Goal: Task Accomplishment & Management: Manage account settings

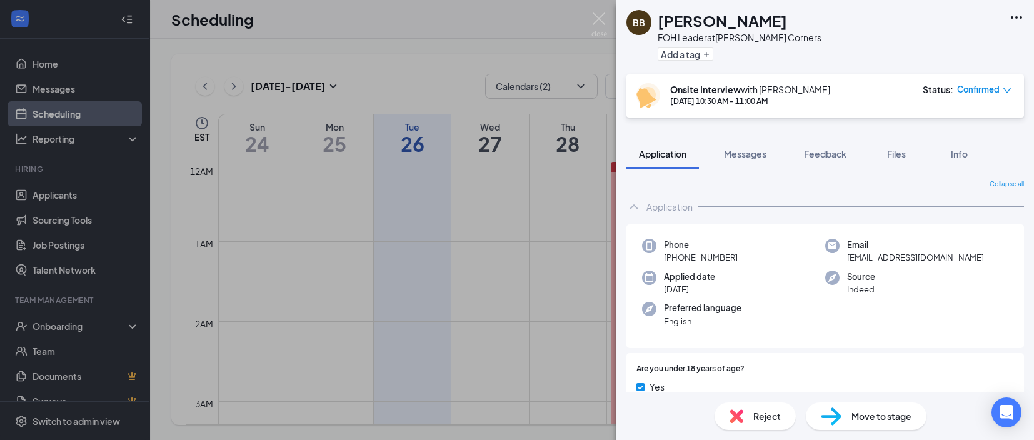
click at [602, 16] on img at bounding box center [599, 24] width 16 height 24
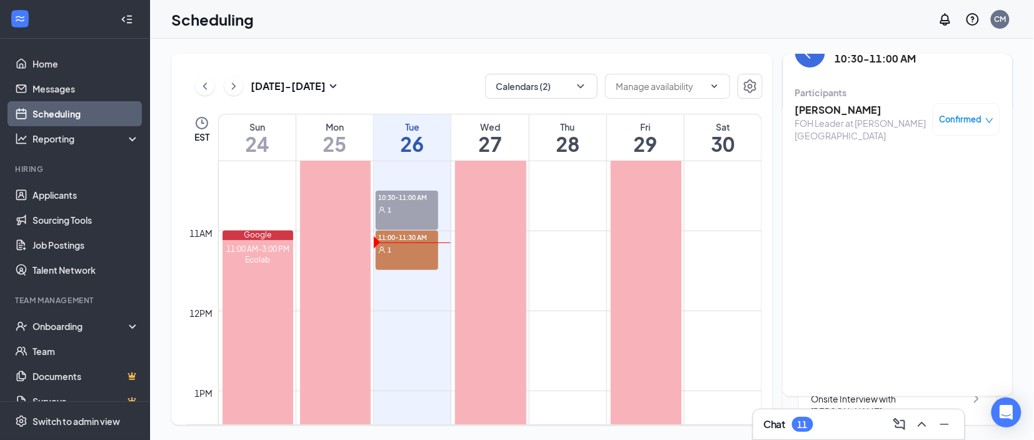
scroll to position [817, 0]
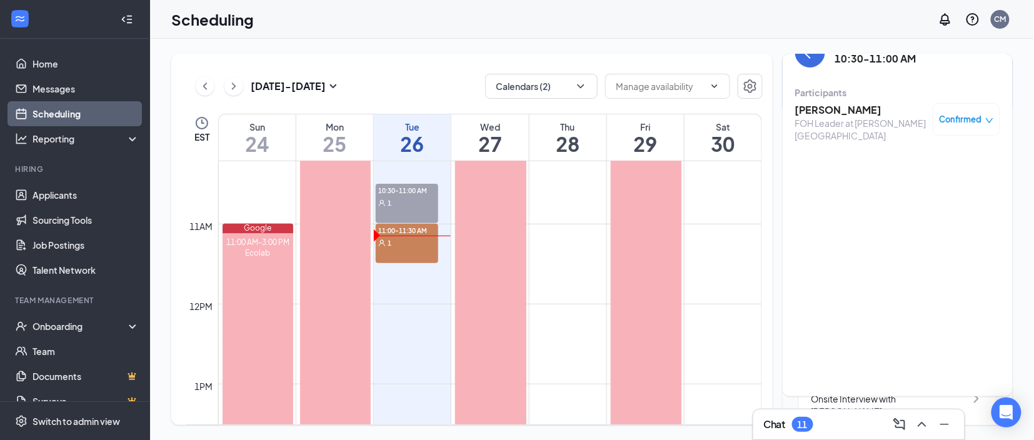
click at [416, 251] on div "11:00-11:30 AM 1" at bounding box center [407, 243] width 62 height 39
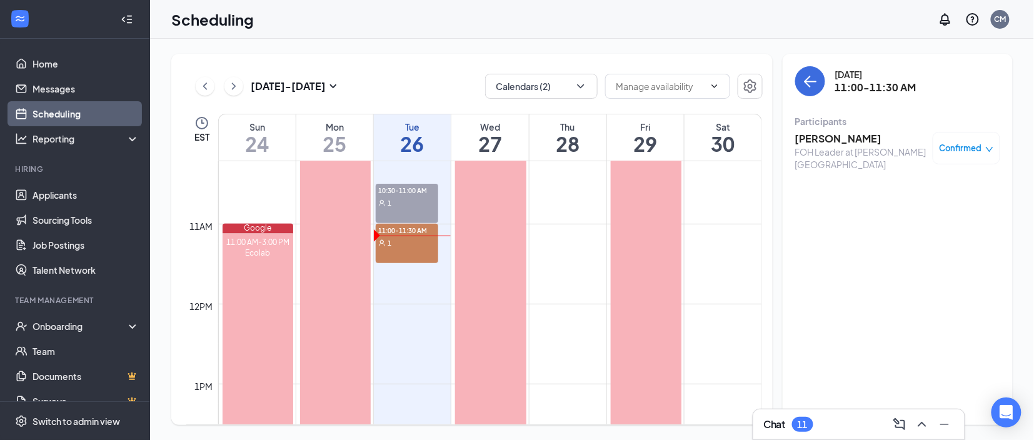
click at [847, 139] on h3 "[PERSON_NAME]" at bounding box center [860, 139] width 131 height 14
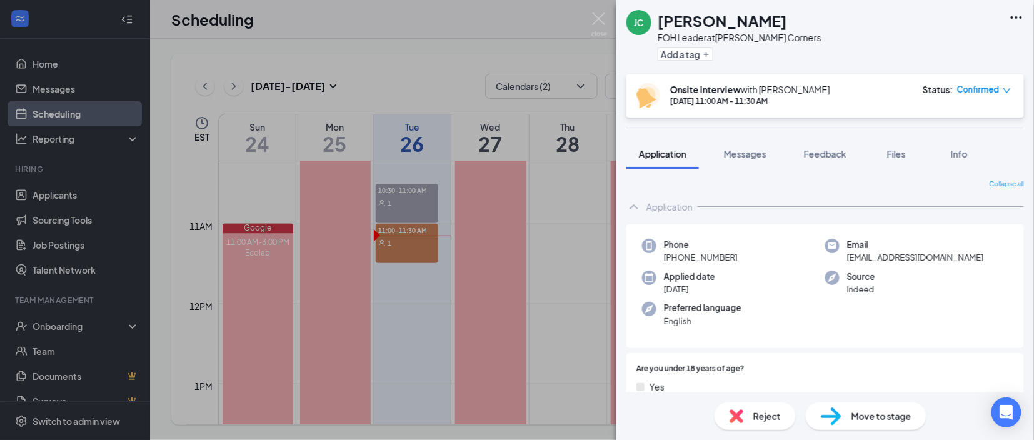
drag, startPoint x: 786, startPoint y: 19, endPoint x: 654, endPoint y: 26, distance: 132.6
click at [654, 26] on div "[PERSON_NAME] FOH Leader at [PERSON_NAME][GEOGRAPHIC_DATA] Add a tag" at bounding box center [824, 37] width 417 height 74
copy div "[PERSON_NAME]"
drag, startPoint x: 737, startPoint y: 257, endPoint x: 676, endPoint y: 266, distance: 61.9
click at [676, 266] on div "Phone [PHONE_NUMBER] Email [EMAIL_ADDRESS][DOMAIN_NAME] Applied date [DATE] Sou…" at bounding box center [824, 286] width 397 height 124
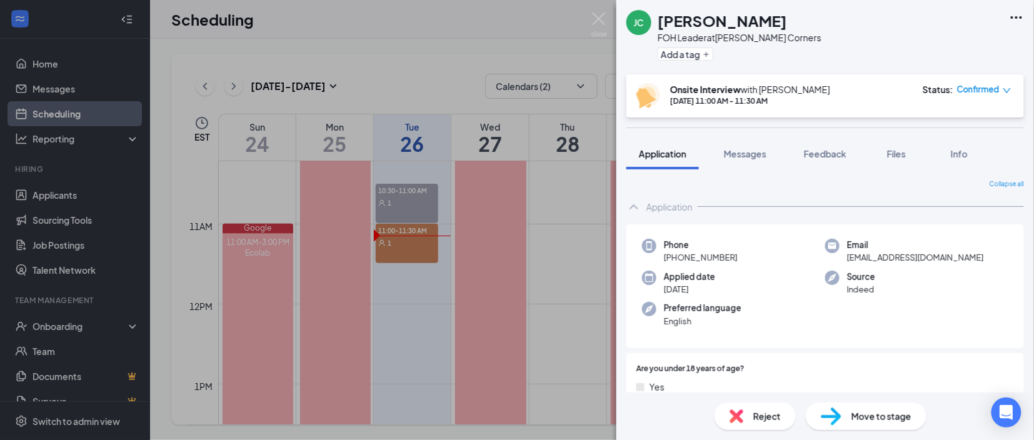
copy span "[PHONE_NUMBER]"
drag, startPoint x: 947, startPoint y: 254, endPoint x: 847, endPoint y: 264, distance: 100.5
click at [847, 264] on div "Phone [PHONE_NUMBER] Email [EMAIL_ADDRESS][DOMAIN_NAME] Applied date [DATE] Sou…" at bounding box center [824, 286] width 397 height 124
copy span "[EMAIL_ADDRESS][DOMAIN_NAME]"
click at [901, 151] on span "Files" at bounding box center [896, 153] width 19 height 11
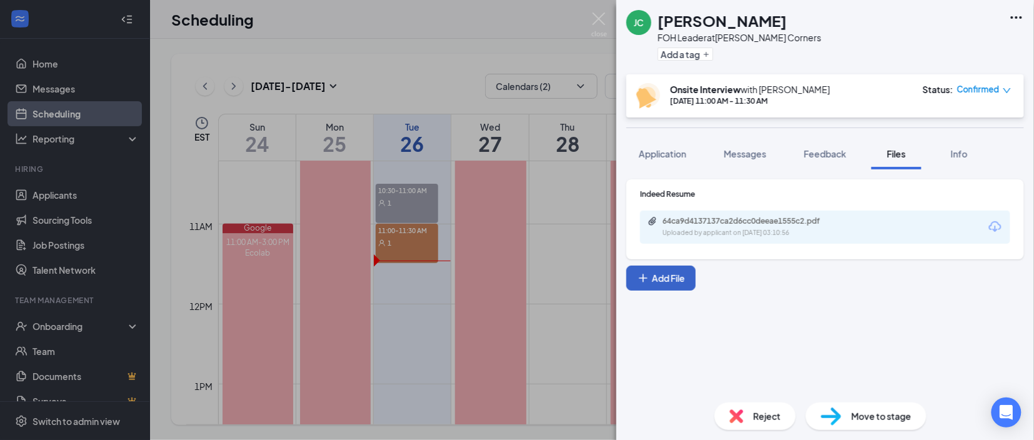
click at [648, 274] on icon "Plus" at bounding box center [643, 278] width 12 height 12
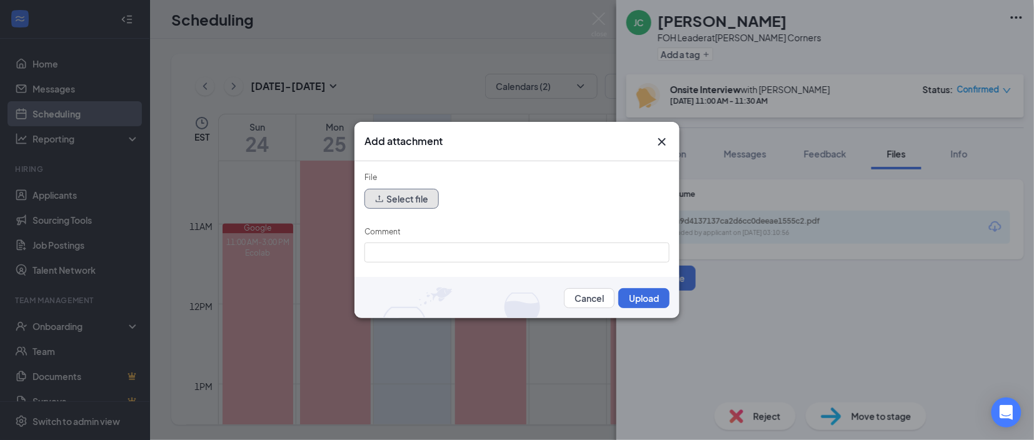
click at [422, 200] on button "Select file" at bounding box center [401, 199] width 74 height 20
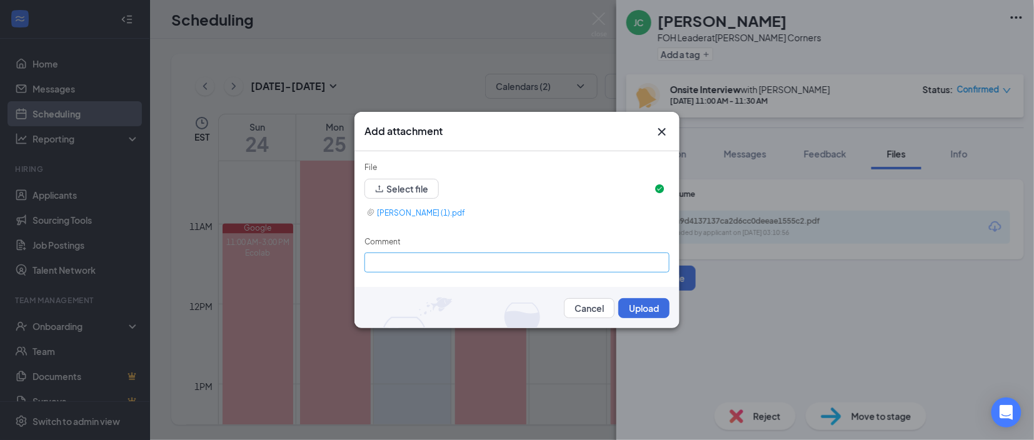
click at [442, 243] on div "Comment" at bounding box center [516, 244] width 305 height 17
click at [427, 257] on input "Comment" at bounding box center [516, 262] width 305 height 20
type input "1st interview"
click at [646, 304] on button "Upload" at bounding box center [643, 308] width 51 height 20
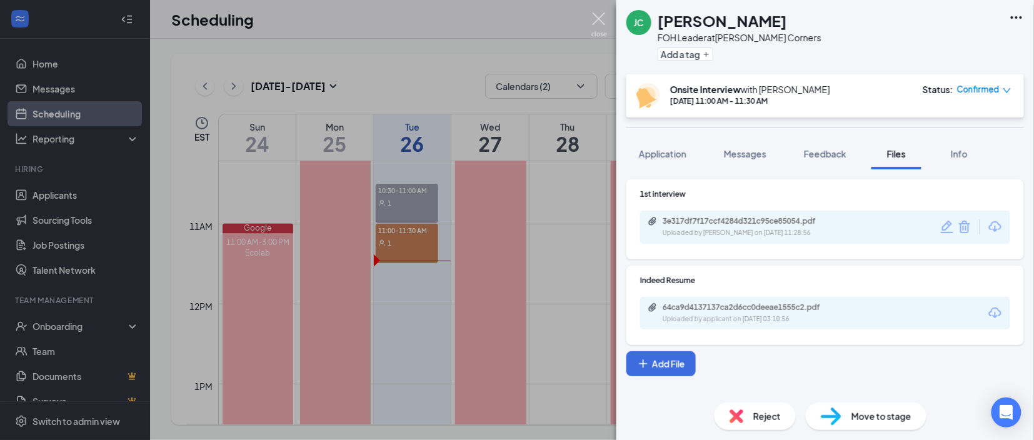
click at [607, 20] on img at bounding box center [599, 24] width 16 height 24
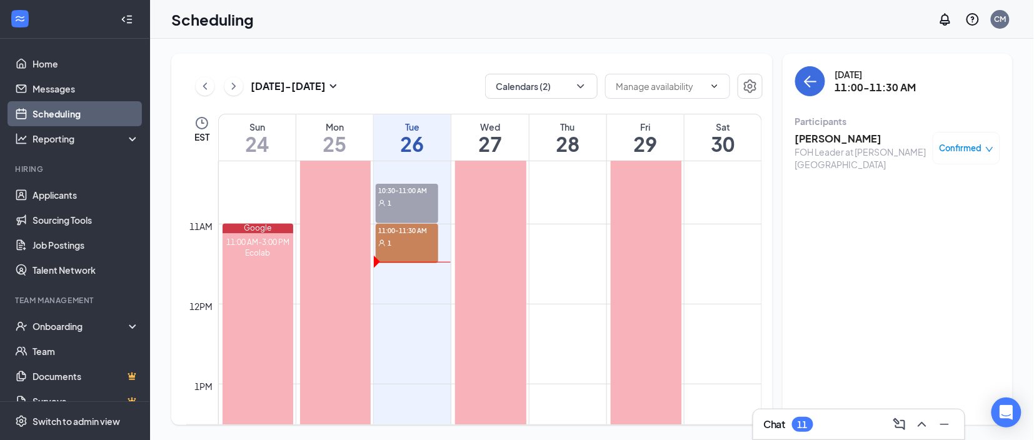
click at [394, 195] on span "10:30-11:00 AM" at bounding box center [407, 190] width 62 height 12
click at [835, 141] on h3 "[PERSON_NAME]" at bounding box center [860, 139] width 131 height 14
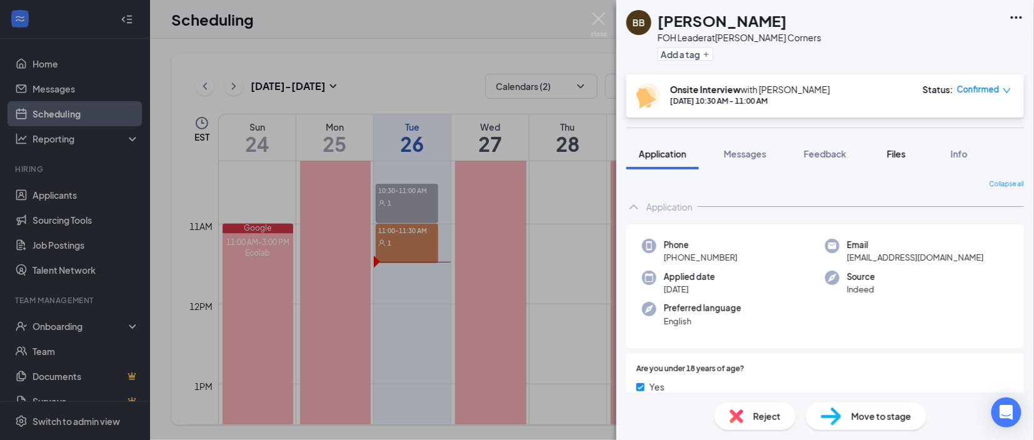
click at [894, 160] on button "Files" at bounding box center [896, 153] width 50 height 31
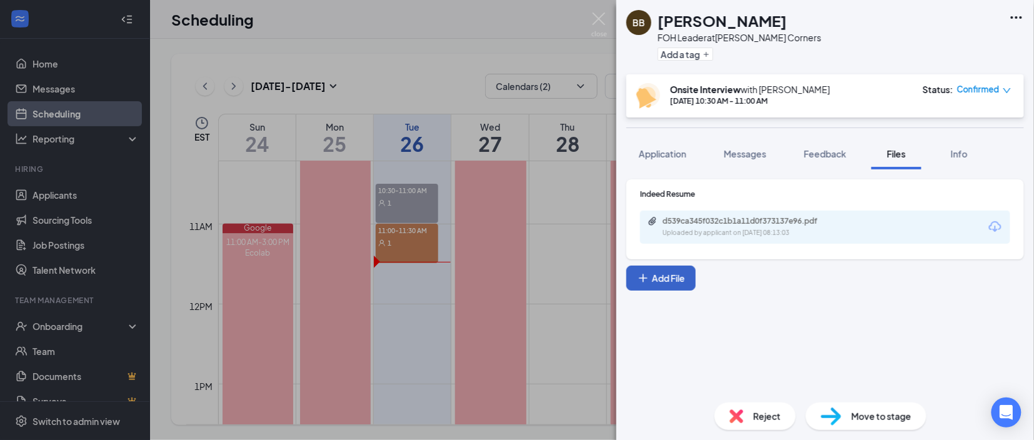
click at [663, 280] on button "Add File" at bounding box center [660, 278] width 69 height 25
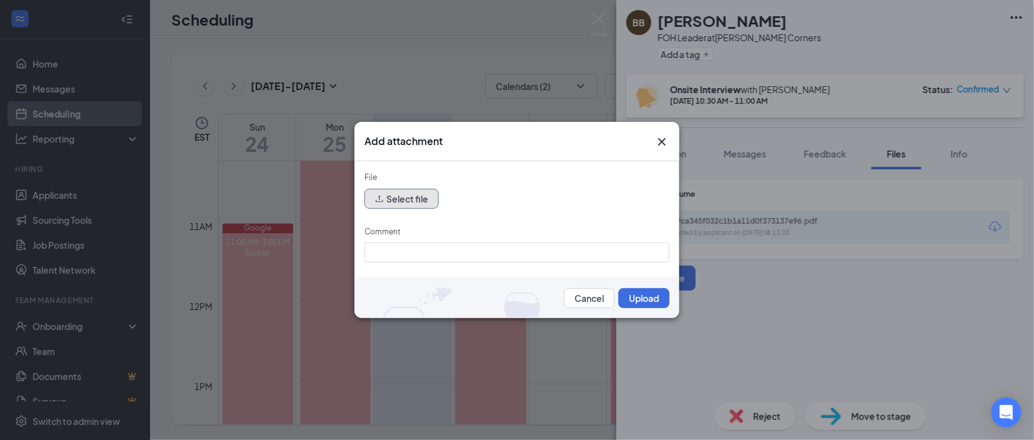
click at [408, 201] on button "Select file" at bounding box center [401, 199] width 74 height 20
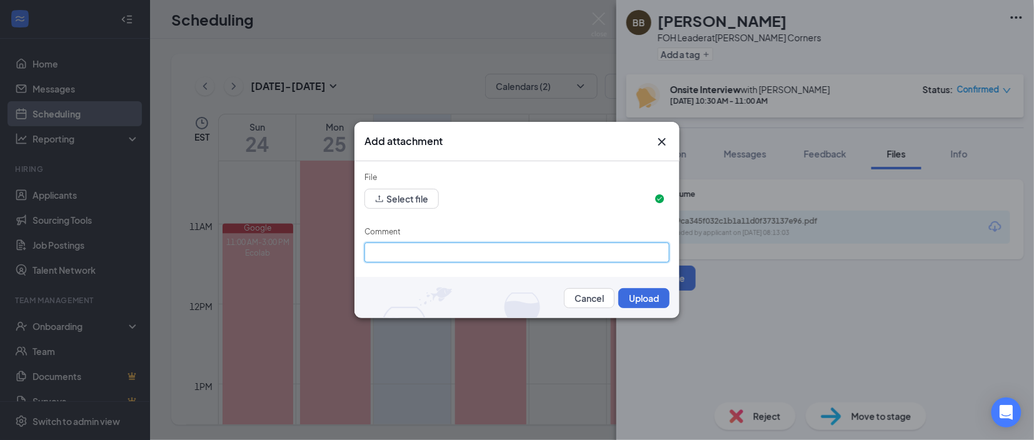
click at [493, 249] on input "Comment" at bounding box center [516, 252] width 305 height 20
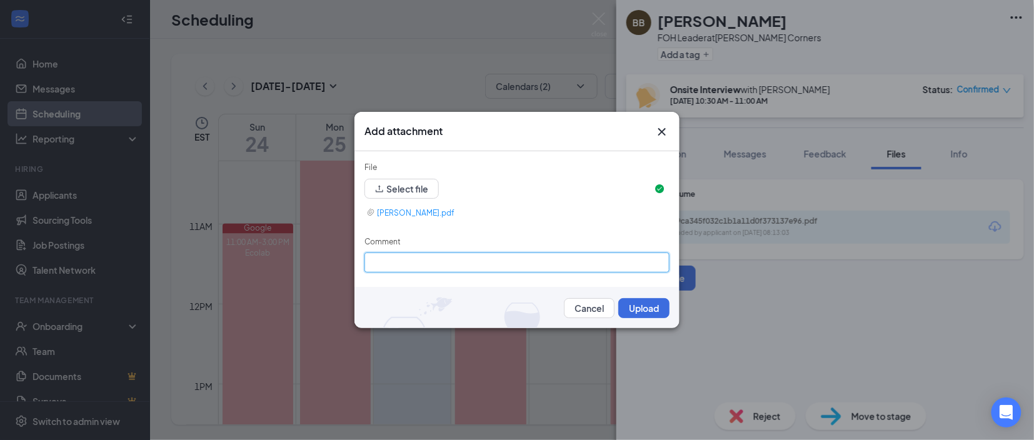
type input "2nd Interview"
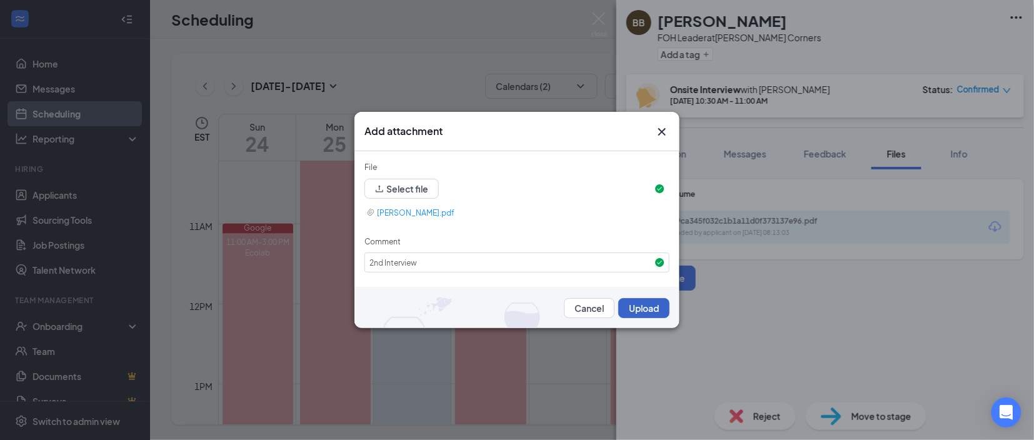
click at [644, 313] on button "Upload" at bounding box center [643, 308] width 51 height 20
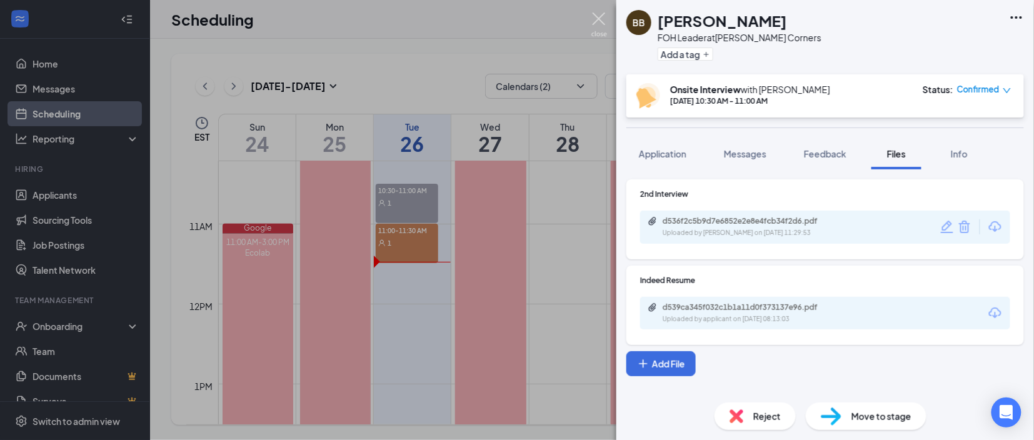
click at [598, 20] on img at bounding box center [599, 24] width 16 height 24
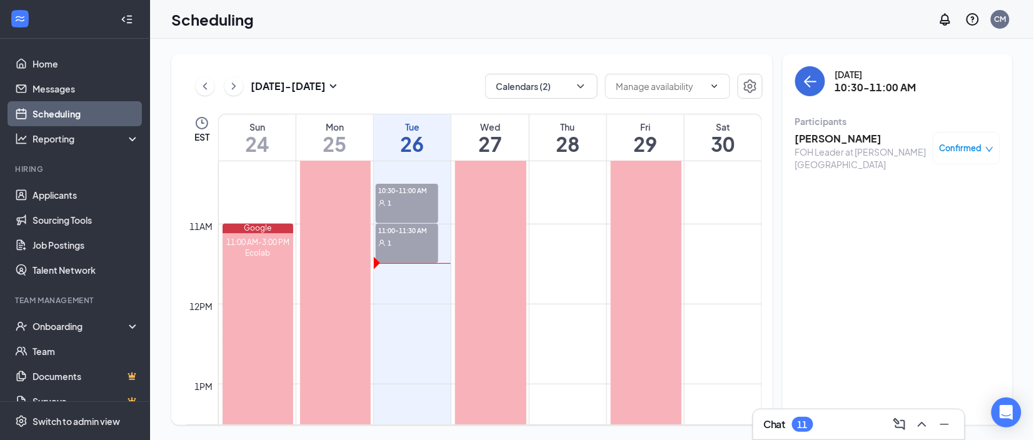
click at [843, 136] on h3 "[PERSON_NAME]" at bounding box center [860, 139] width 131 height 14
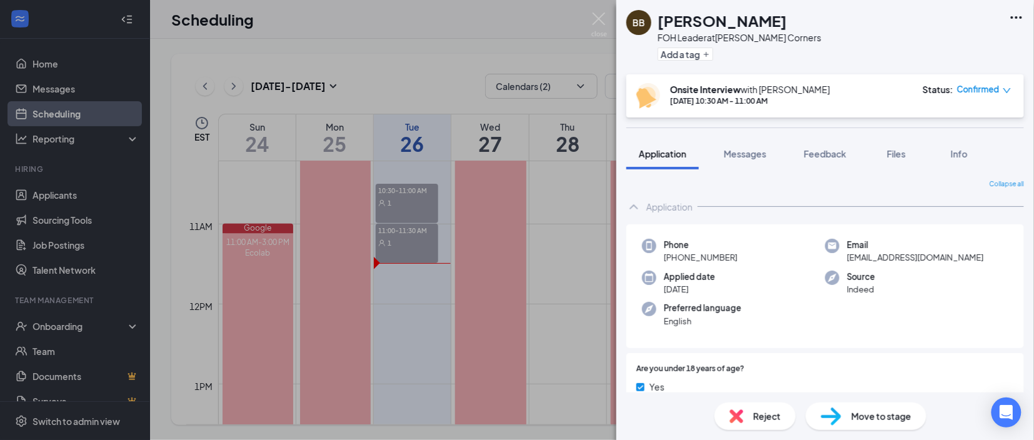
click at [664, 184] on div "Collapse all" at bounding box center [824, 184] width 397 height 10
click at [600, 15] on img at bounding box center [599, 24] width 16 height 24
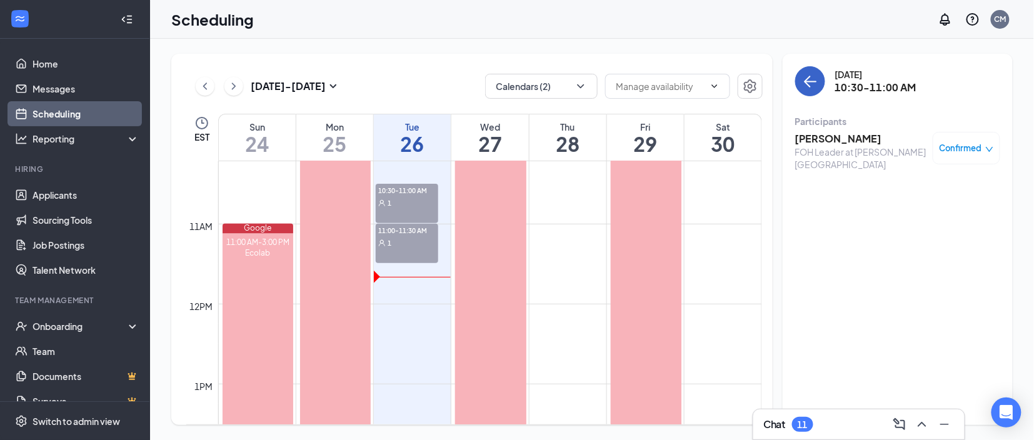
click at [810, 75] on icon "ArrowLeft" at bounding box center [809, 81] width 15 height 15
